Goal: Information Seeking & Learning: Learn about a topic

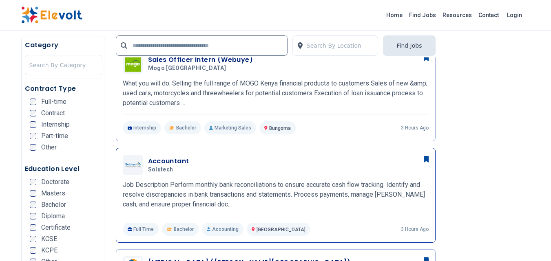
scroll to position [408, 0]
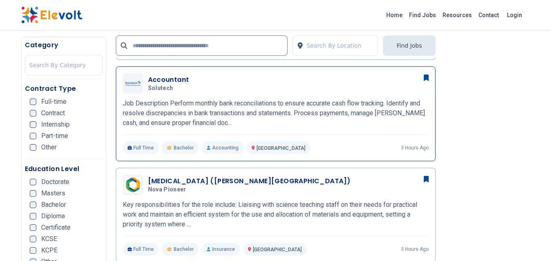
click at [158, 78] on h3 "Accountant" at bounding box center [168, 80] width 41 height 10
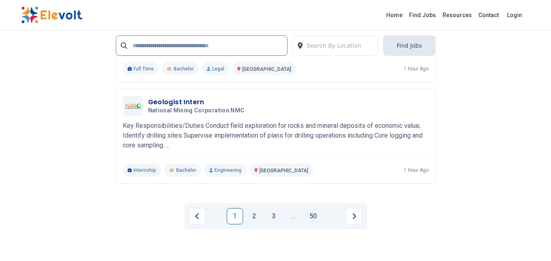
scroll to position [1752, 0]
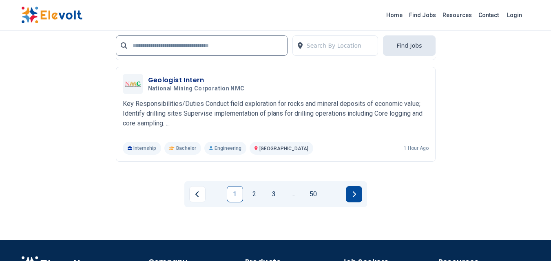
click at [354, 196] on icon "Next page" at bounding box center [354, 194] width 4 height 7
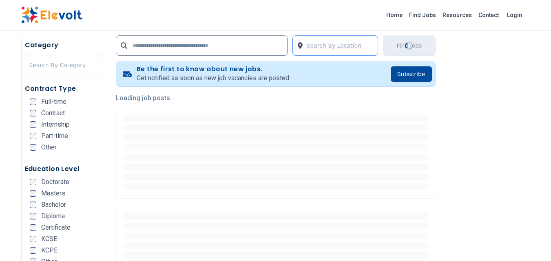
scroll to position [163, 0]
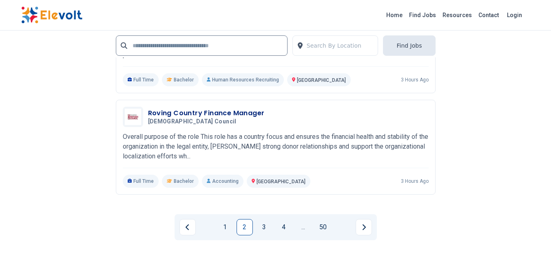
scroll to position [1671, 0]
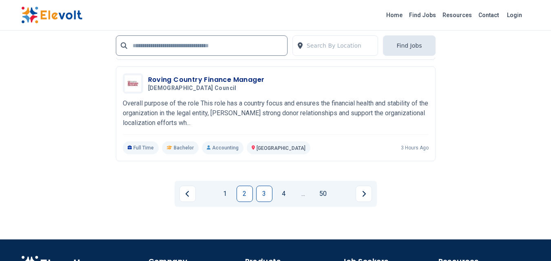
click at [262, 193] on link "3" at bounding box center [264, 194] width 16 height 16
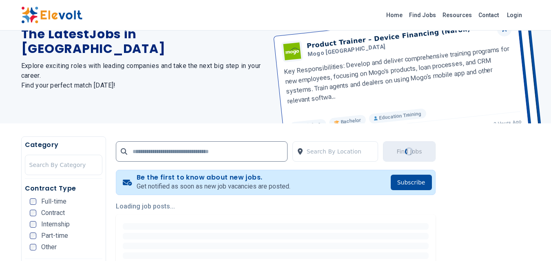
scroll to position [122, 0]
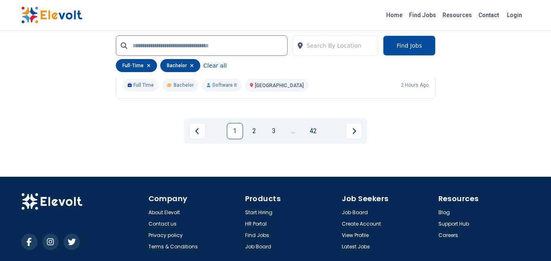
scroll to position [1790, 0]
